Goal: Information Seeking & Learning: Learn about a topic

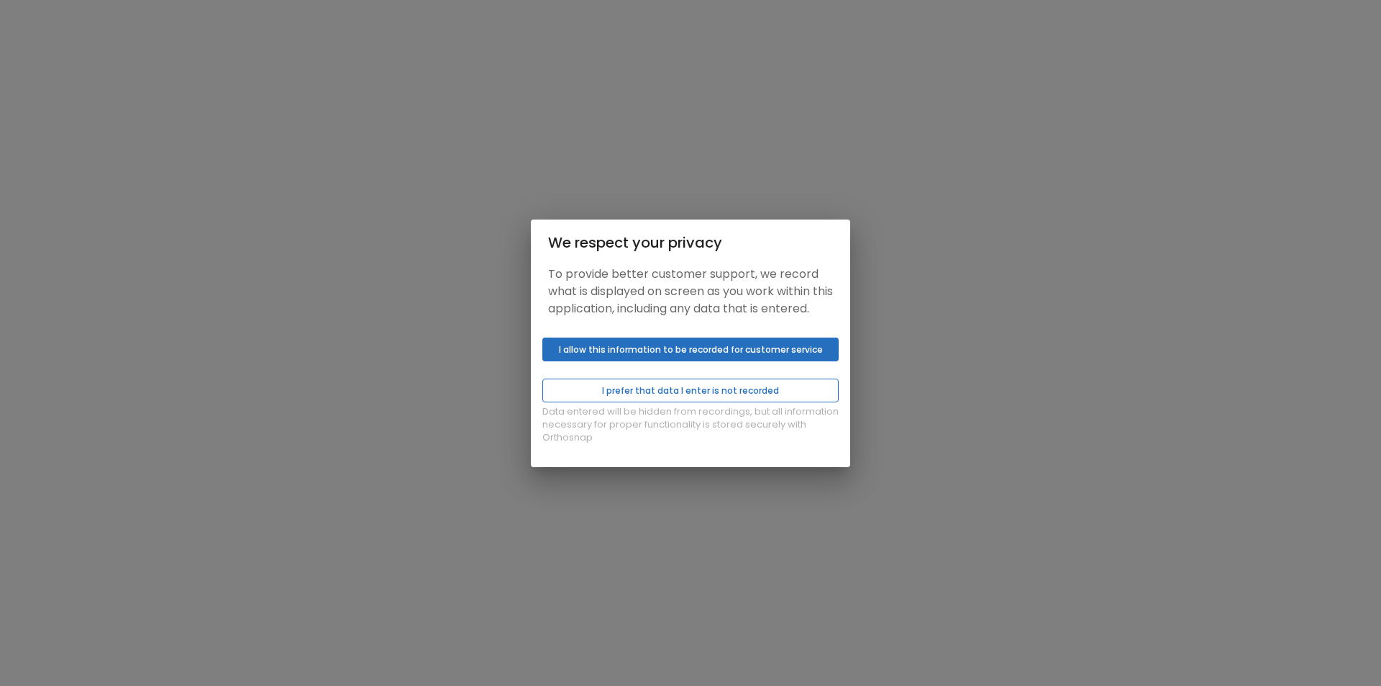
click at [672, 397] on button "I prefer that data I enter is not recorded" at bounding box center [690, 390] width 296 height 24
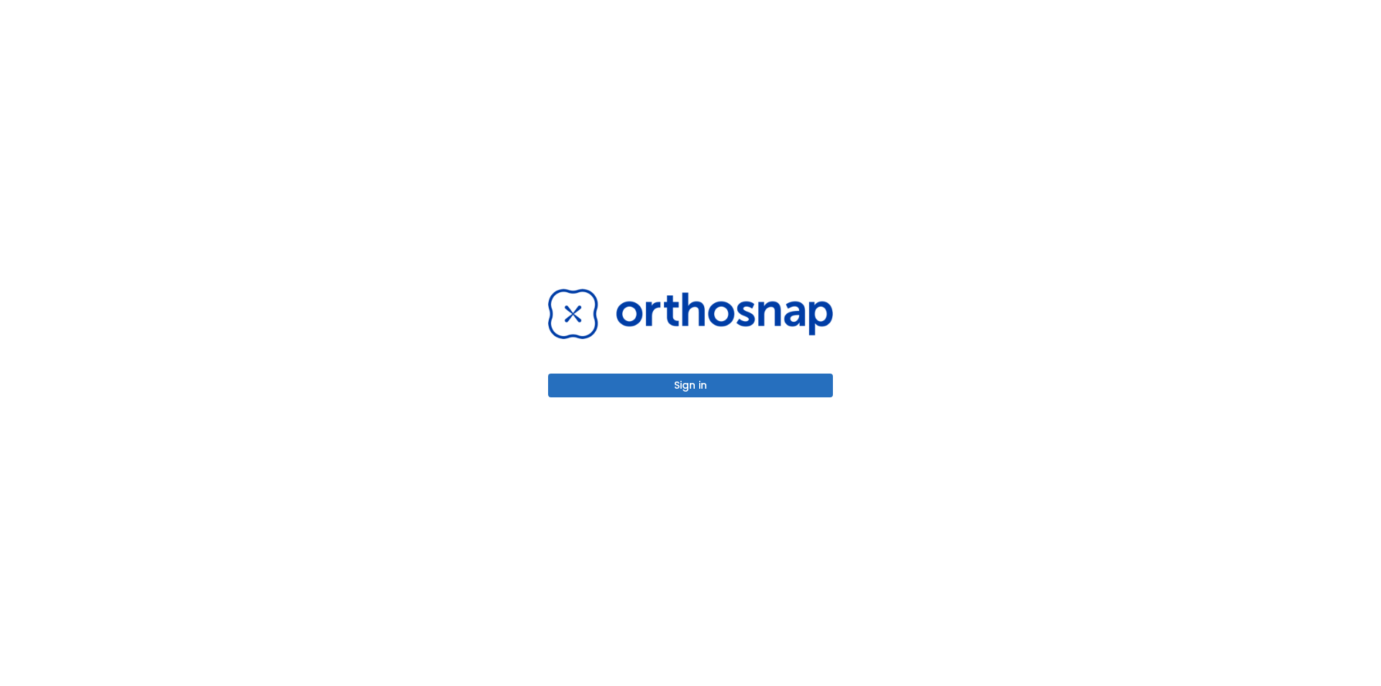
click at [626, 378] on button "Sign in" at bounding box center [690, 385] width 285 height 24
click at [614, 393] on button "Sign in" at bounding box center [690, 385] width 285 height 24
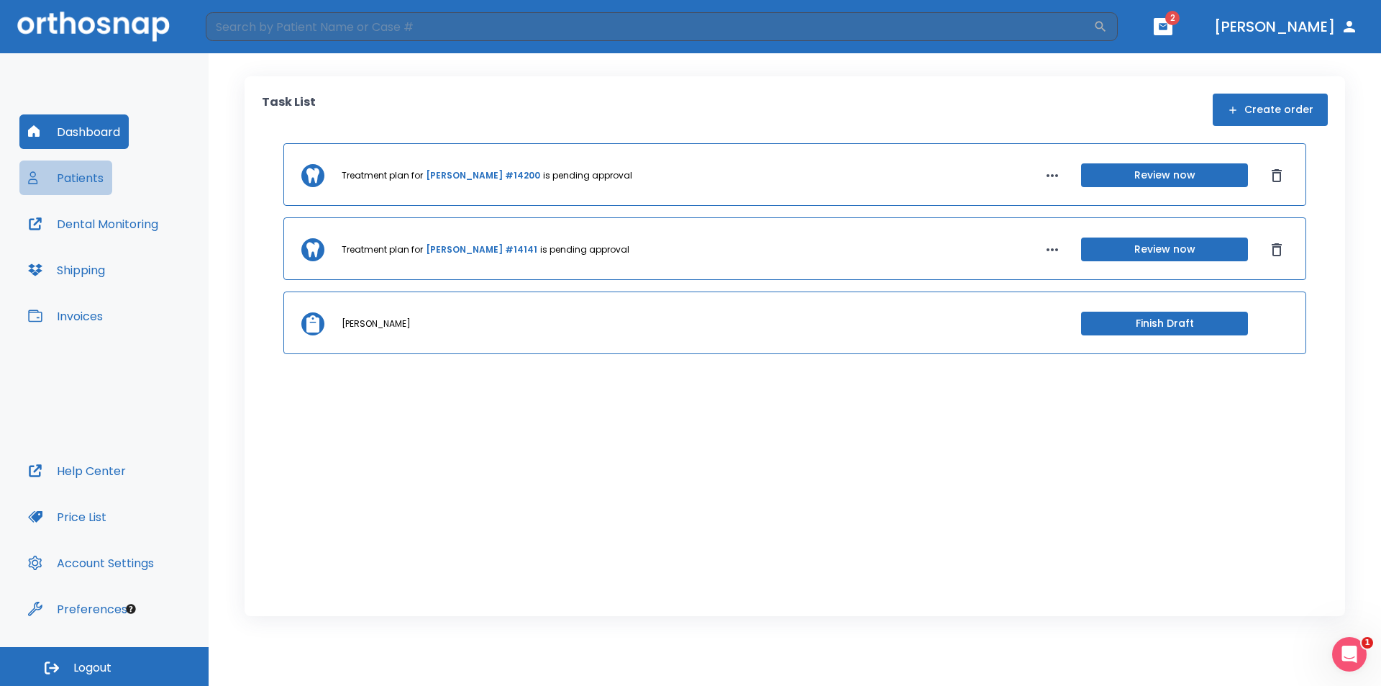
click at [86, 176] on button "Patients" at bounding box center [65, 177] width 93 height 35
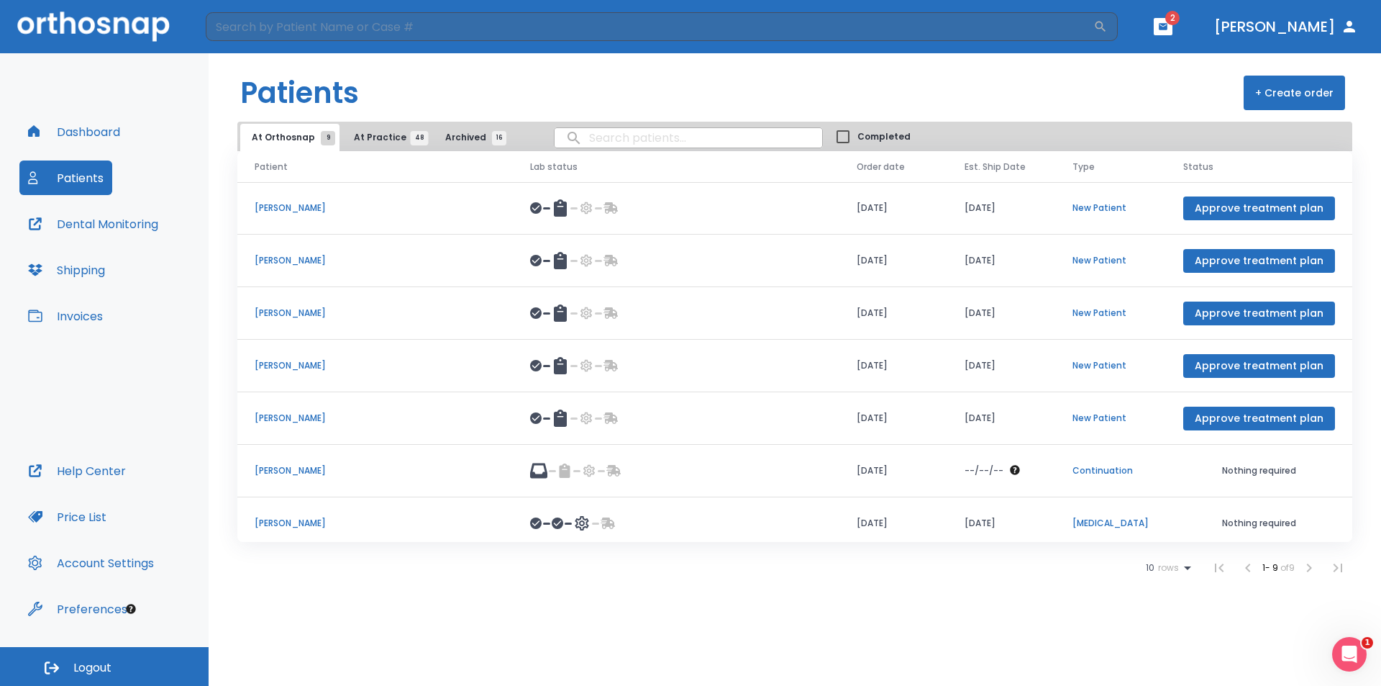
click at [380, 140] on span "At Practice 48" at bounding box center [386, 137] width 65 height 13
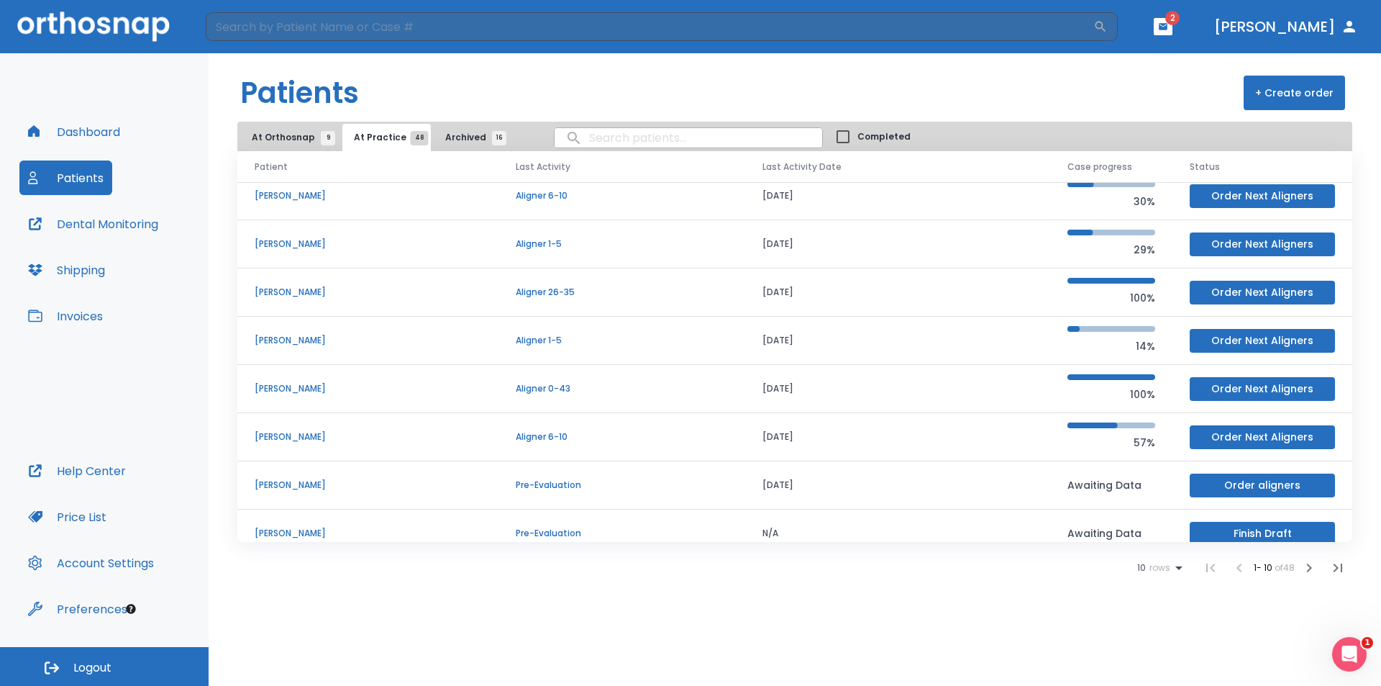
scroll to position [123, 0]
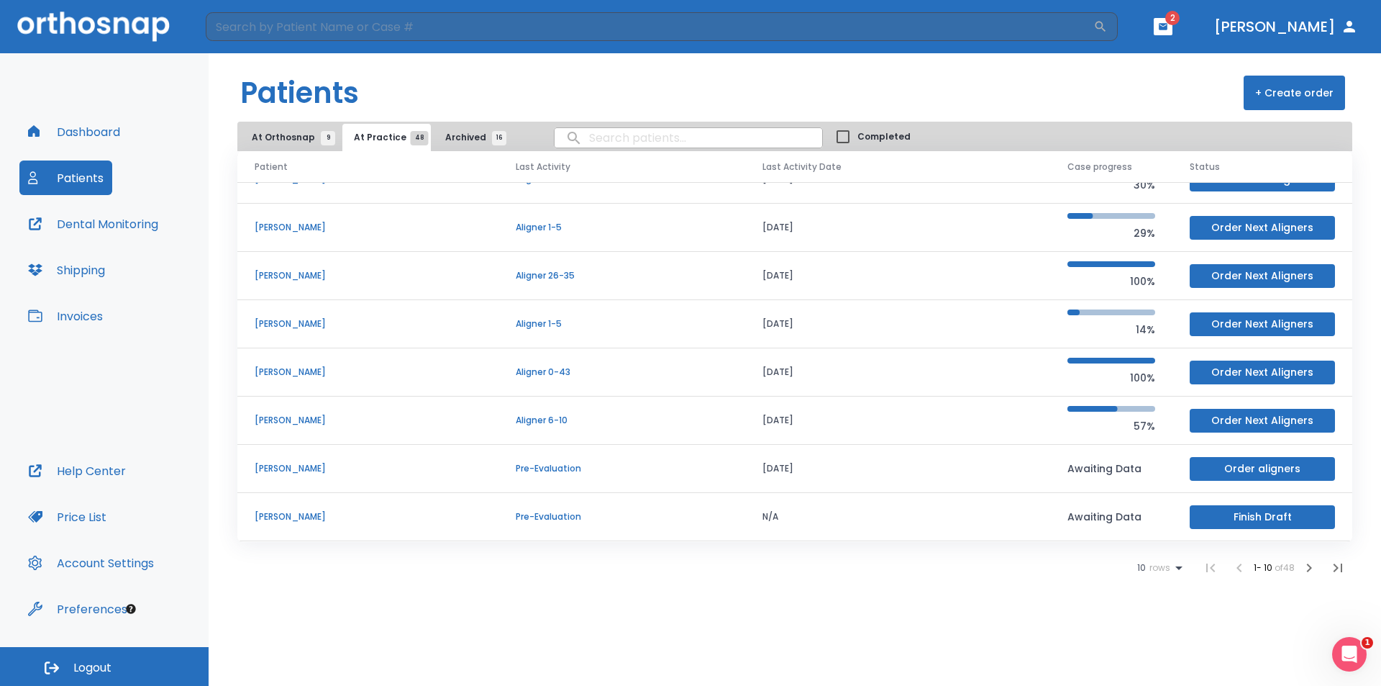
click at [1173, 568] on icon at bounding box center [1178, 567] width 17 height 17
click at [1145, 647] on li "100" at bounding box center [1153, 650] width 37 height 36
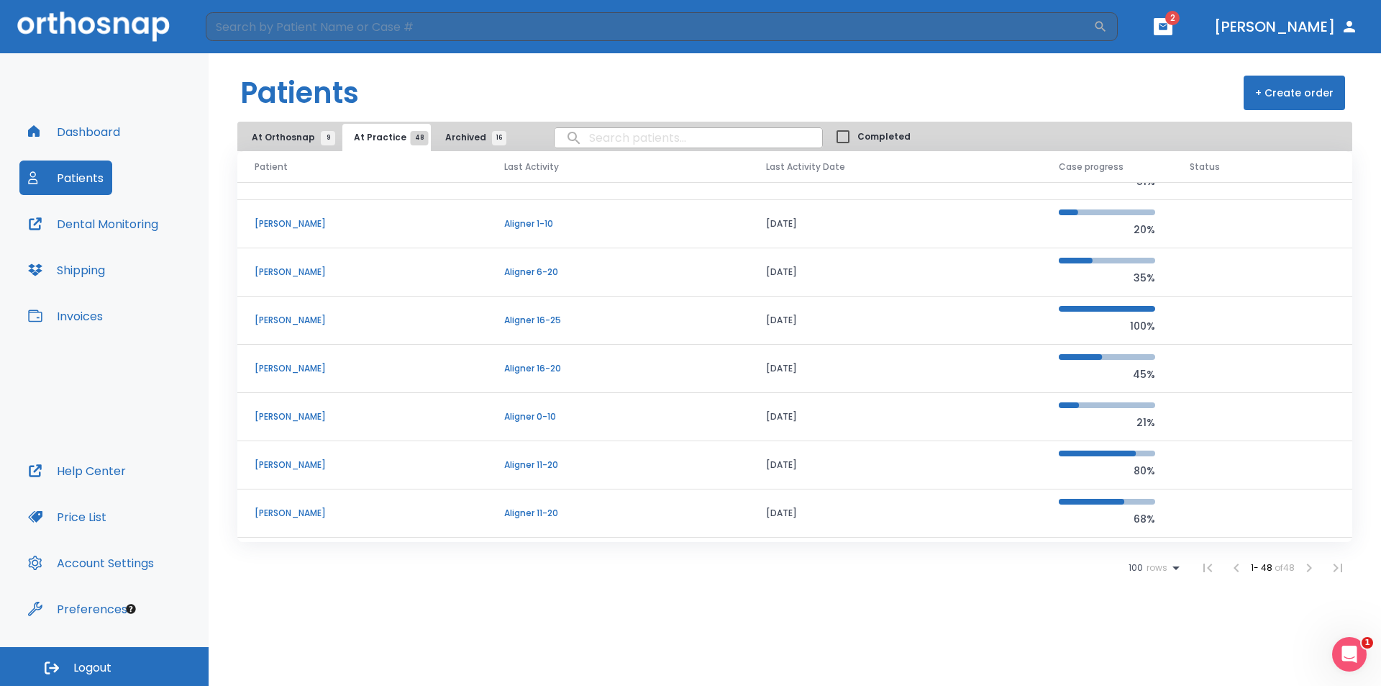
scroll to position [1583, 0]
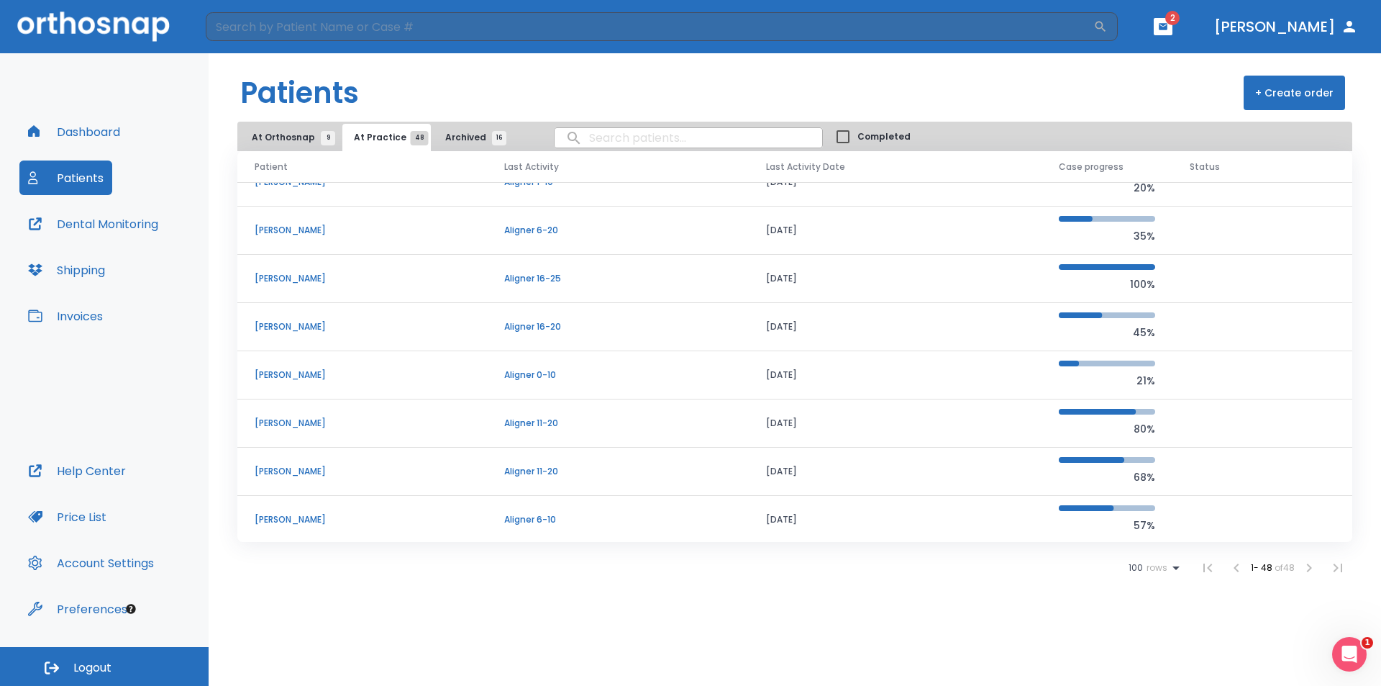
click at [314, 528] on td "[PERSON_NAME]" at bounding box center [362, 520] width 250 height 48
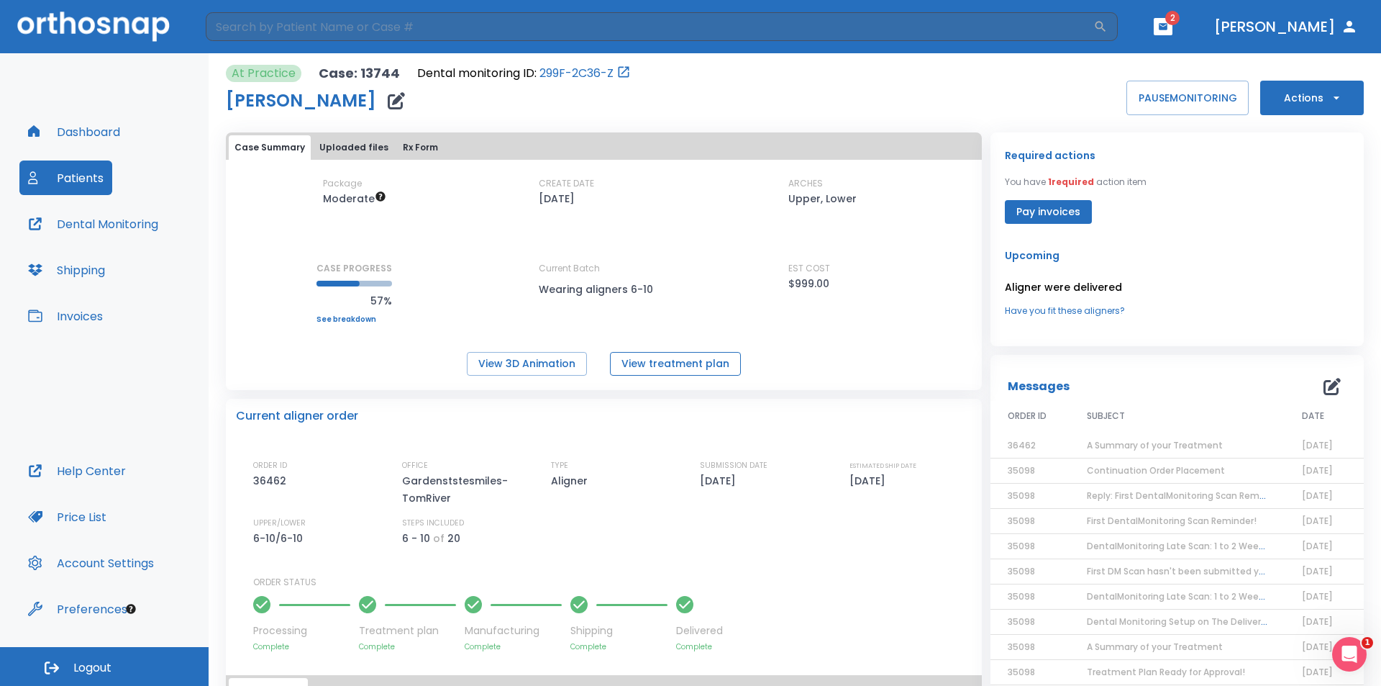
click at [673, 362] on button "View treatment plan" at bounding box center [675, 364] width 131 height 24
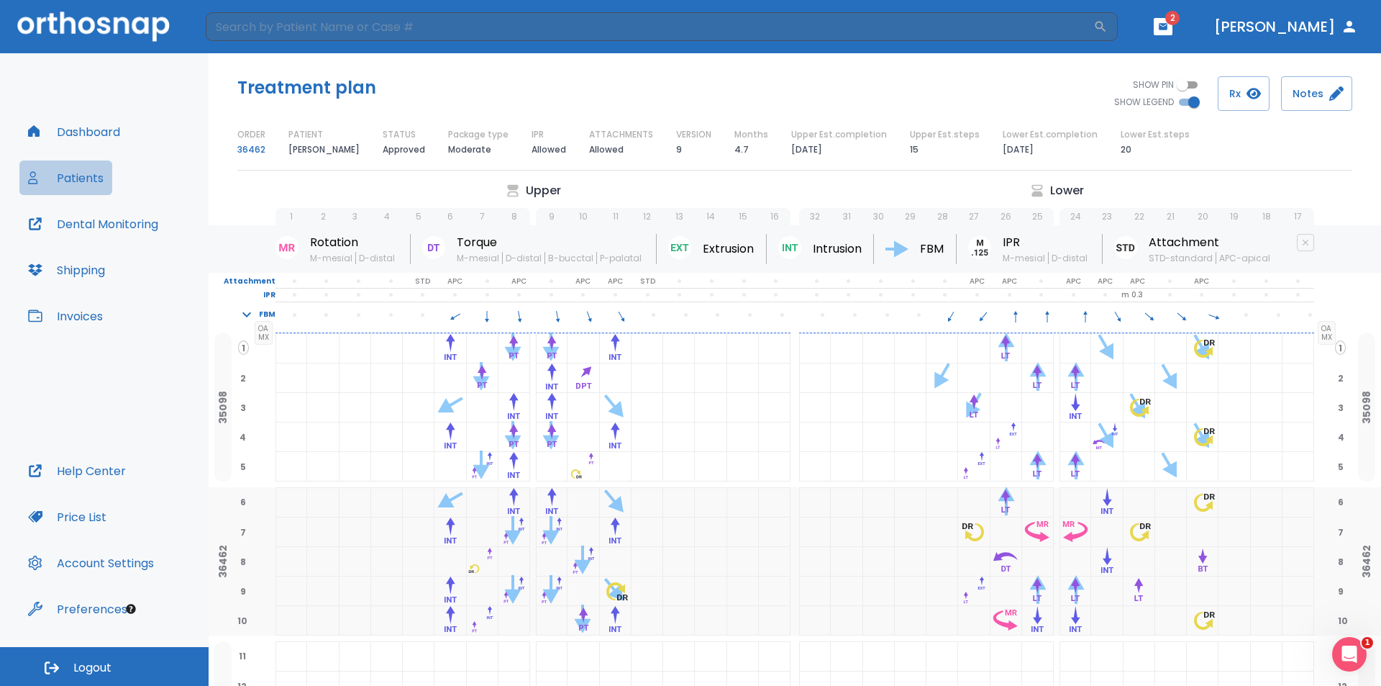
click at [76, 179] on button "Patients" at bounding box center [65, 177] width 93 height 35
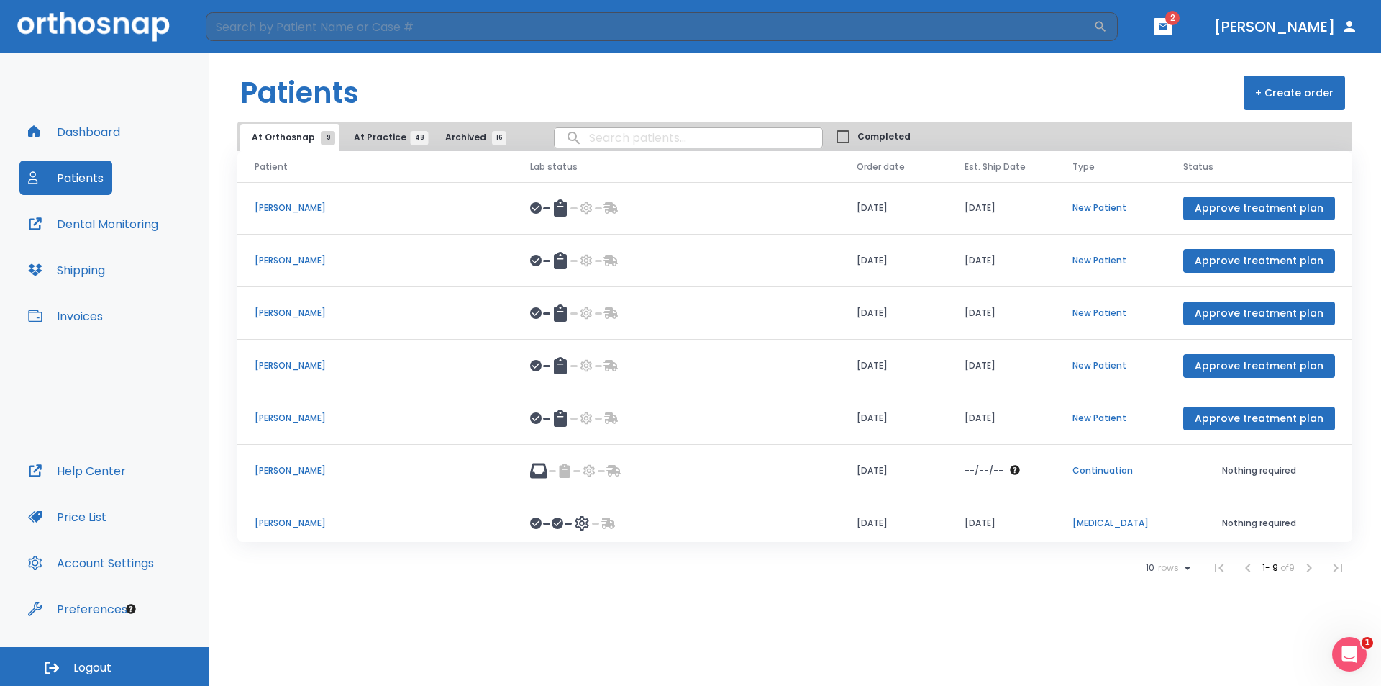
click at [96, 668] on span "Logout" at bounding box center [92, 668] width 38 height 16
